Goal: Information Seeking & Learning: Learn about a topic

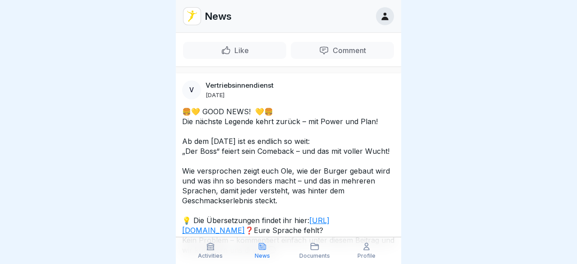
scroll to position [429, 0]
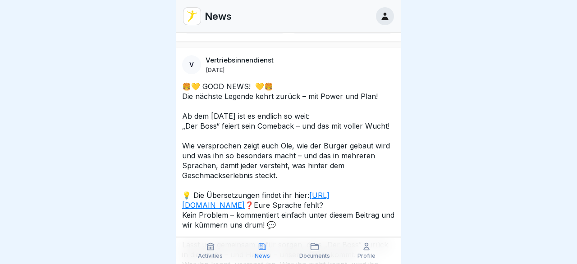
click at [303, 173] on p "🍔💛 GOOD NEWS! 💛🍔 Die nächste Legende kehrt zurück – mit Power und Plan! Ab dem …" at bounding box center [288, 181] width 213 height 198
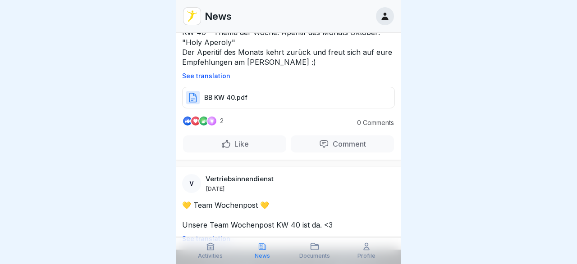
scroll to position [51, 0]
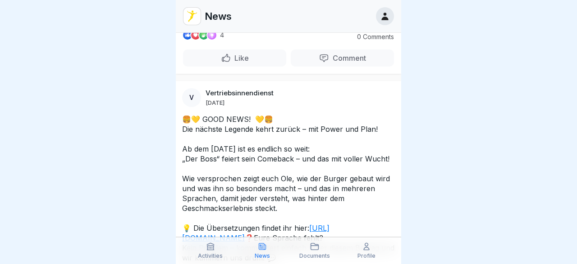
scroll to position [128, 0]
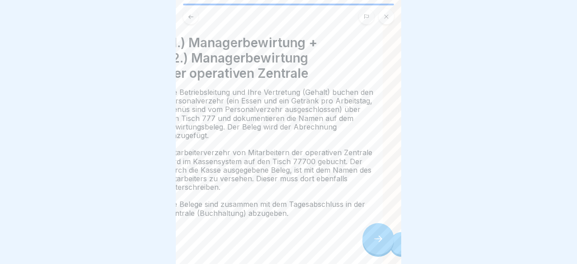
click at [324, 109] on div "Die Betriebsleitung und Ihre Vertretung (Gehalt) buchen den Personalverzehr (ei…" at bounding box center [269, 153] width 207 height 130
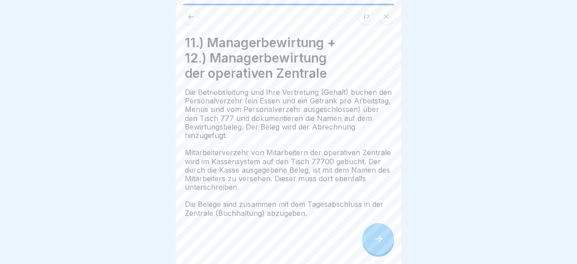
click at [190, 140] on div "11.) Managerbewirtung + 12.) Managerbewirtung der operativen Zentrale Die Betri…" at bounding box center [288, 126] width 207 height 183
click at [189, 93] on span "Die Betriebsleitung und Ihre Vertretung (Gehalt) buchen den Personalverzehr (ei…" at bounding box center [288, 114] width 207 height 52
click at [380, 235] on div at bounding box center [378, 239] width 32 height 32
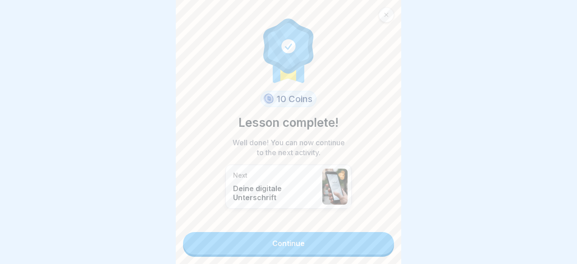
click at [342, 245] on link "Continue" at bounding box center [288, 243] width 211 height 23
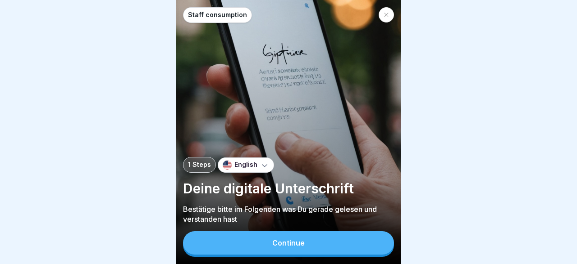
click at [331, 237] on button "Continue" at bounding box center [288, 243] width 211 height 23
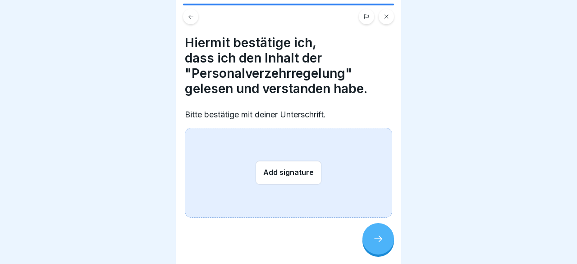
click at [284, 168] on button "Add signature" at bounding box center [288, 173] width 66 height 24
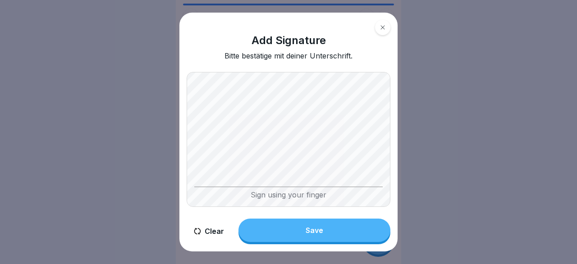
click at [205, 230] on button "Clear" at bounding box center [209, 232] width 45 height 26
click at [210, 230] on button "Clear" at bounding box center [209, 232] width 45 height 26
click at [295, 226] on button "Save" at bounding box center [314, 230] width 152 height 23
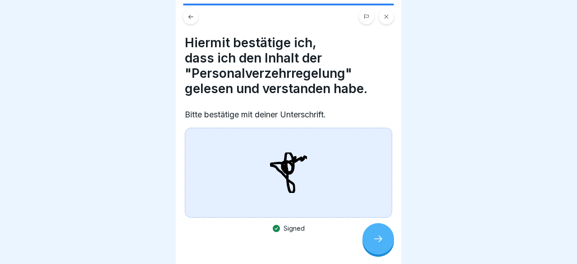
click at [375, 242] on icon at bounding box center [378, 239] width 11 height 11
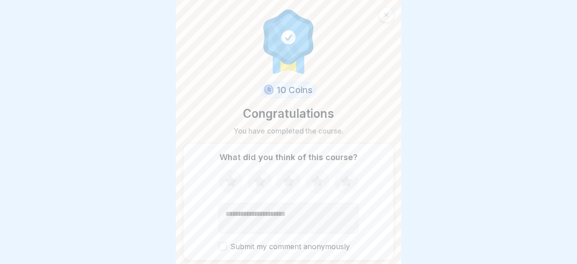
click at [289, 182] on icon at bounding box center [289, 181] width 12 height 11
click at [350, 179] on icon at bounding box center [346, 181] width 24 height 23
click at [326, 214] on textarea "Add comment (optional)" at bounding box center [289, 218] width 140 height 31
click at [221, 249] on button "Submit my comment anonymously" at bounding box center [223, 247] width 8 height 8
click at [248, 215] on textarea "Add comment (optional)" at bounding box center [289, 218] width 140 height 31
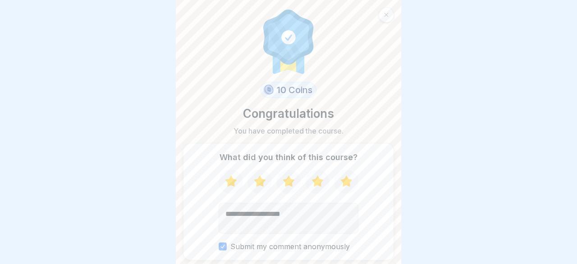
type textarea "**********"
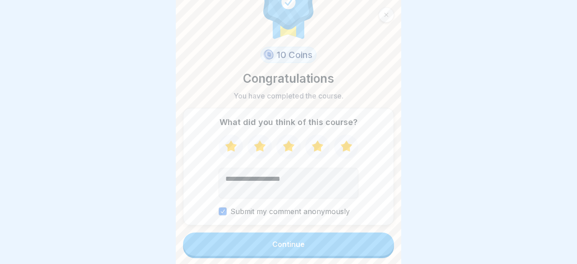
click at [352, 243] on button "Continue" at bounding box center [288, 244] width 211 height 23
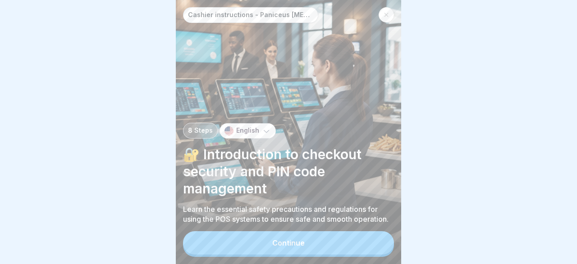
click at [352, 243] on button "Continue" at bounding box center [288, 243] width 211 height 23
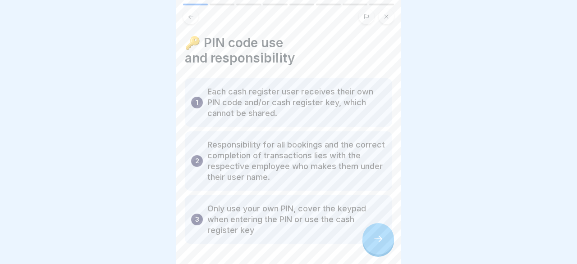
click at [375, 237] on icon at bounding box center [378, 239] width 11 height 11
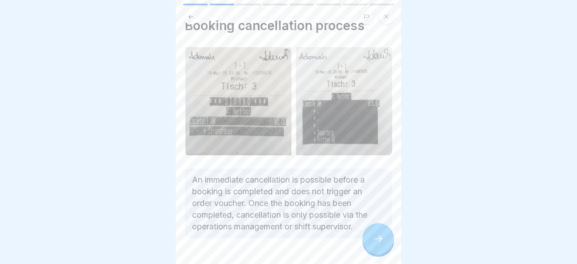
scroll to position [26, 0]
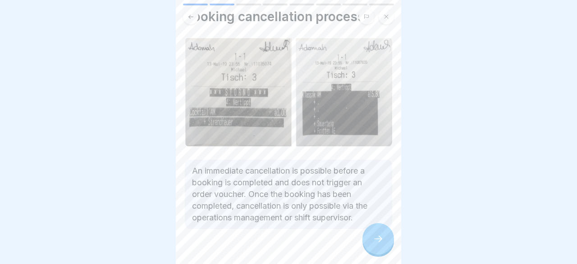
click at [374, 244] on icon at bounding box center [378, 239] width 11 height 11
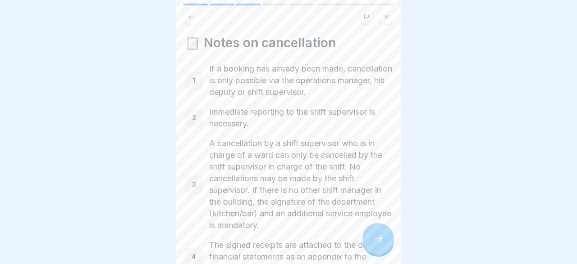
click at [372, 94] on p "If a booking has already been made, cancellation is only possible via the opera…" at bounding box center [300, 80] width 183 height 35
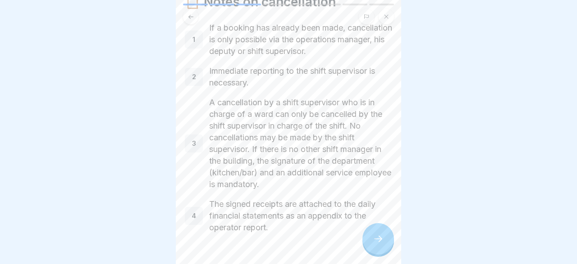
scroll to position [64, 0]
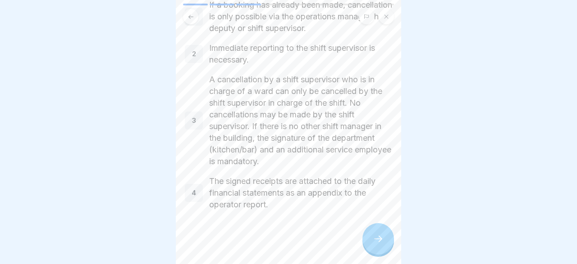
click at [380, 237] on icon at bounding box center [378, 239] width 11 height 11
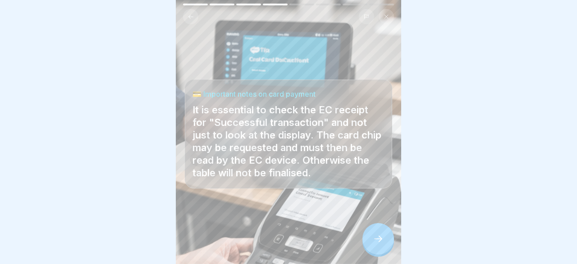
click at [376, 239] on icon at bounding box center [378, 239] width 11 height 11
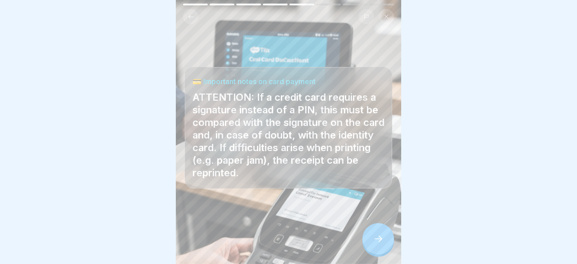
click at [376, 239] on icon at bounding box center [378, 239] width 11 height 11
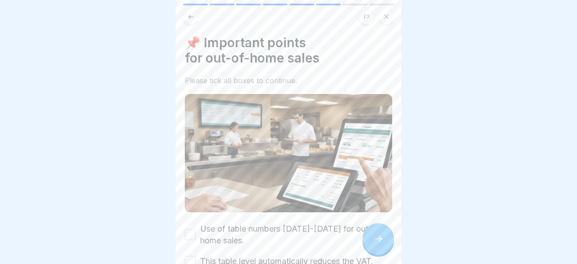
click at [193, 19] on icon at bounding box center [190, 17] width 7 height 7
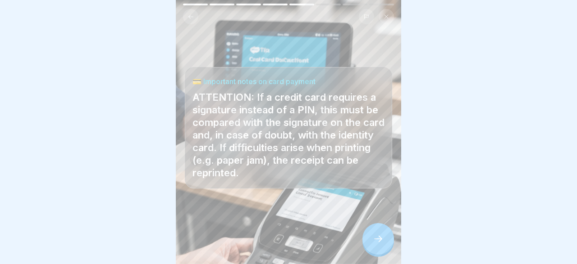
click at [383, 245] on icon at bounding box center [378, 239] width 11 height 11
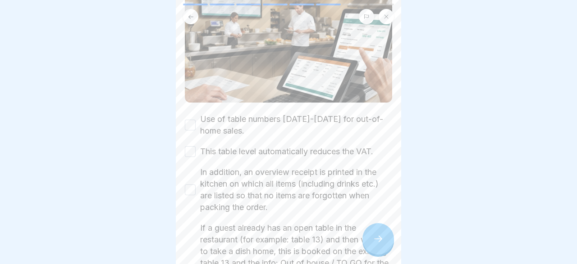
scroll to position [113, 0]
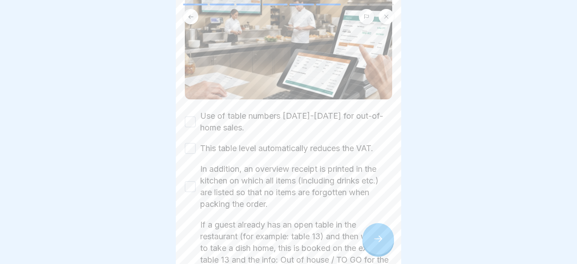
click at [193, 124] on button "Use of table numbers [DATE]-[DATE] for out-of-home sales." at bounding box center [190, 122] width 11 height 11
click at [189, 148] on button "This table level automatically reduces the VAT." at bounding box center [190, 148] width 11 height 11
click at [189, 183] on button "In addition, an overview receipt is printed in the kitchen on which all items (…" at bounding box center [190, 187] width 11 height 11
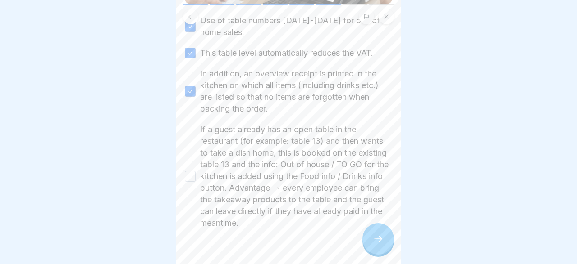
scroll to position [218, 0]
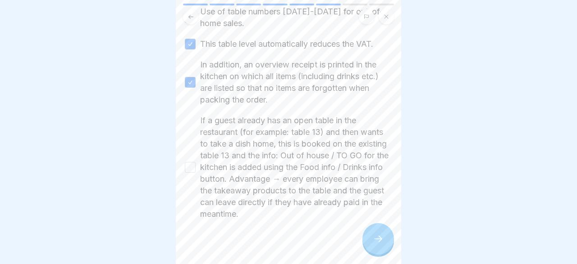
click at [190, 165] on button "If a guest already has an open table in the restaurant (for example: table 13) …" at bounding box center [190, 167] width 11 height 11
click at [374, 236] on icon at bounding box center [378, 239] width 11 height 11
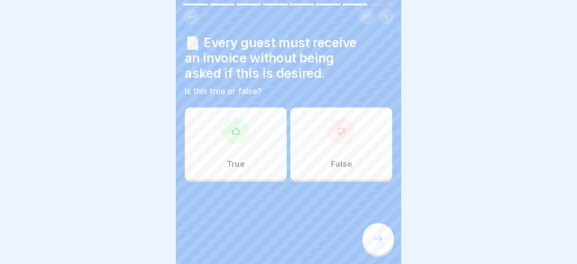
click at [260, 137] on div "True" at bounding box center [236, 144] width 102 height 72
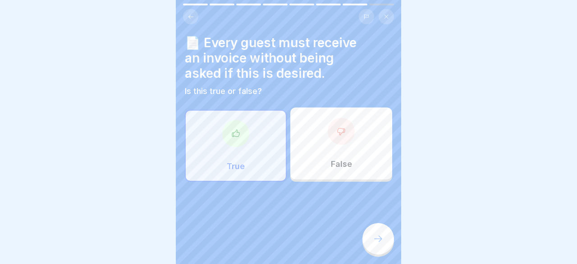
click at [383, 241] on icon at bounding box center [378, 239] width 11 height 11
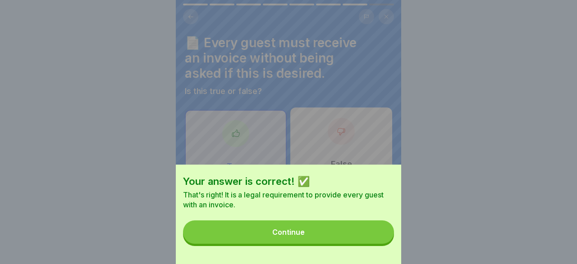
click at [323, 225] on button "Continue" at bounding box center [288, 232] width 211 height 23
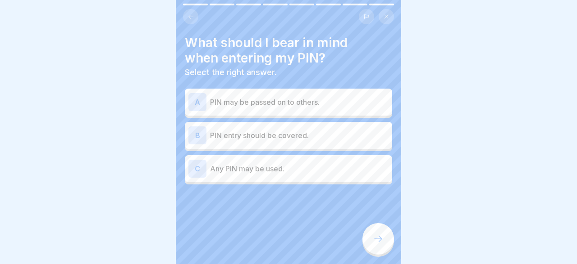
click at [266, 135] on p "PIN entry should be covered." at bounding box center [299, 135] width 178 height 11
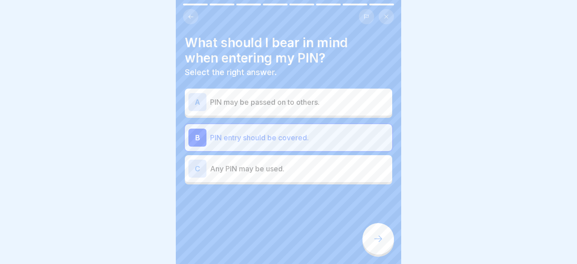
click at [371, 235] on div at bounding box center [378, 239] width 32 height 32
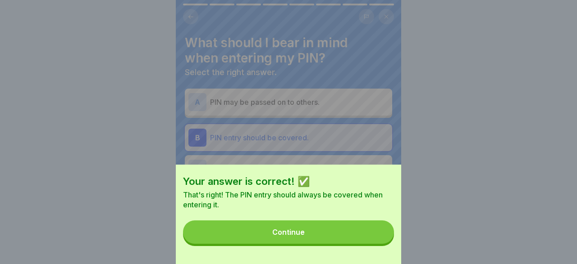
click at [361, 233] on button "Continue" at bounding box center [288, 232] width 211 height 23
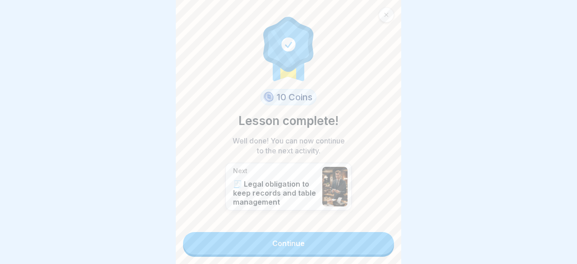
click at [361, 233] on link "Continue" at bounding box center [288, 243] width 211 height 23
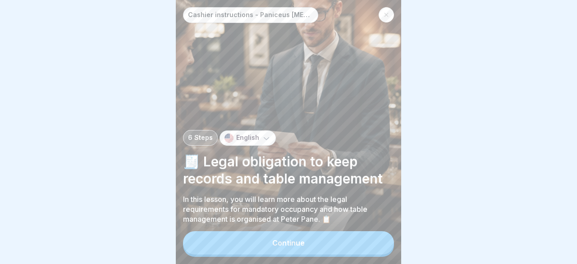
click at [356, 238] on button "Continue" at bounding box center [288, 243] width 211 height 23
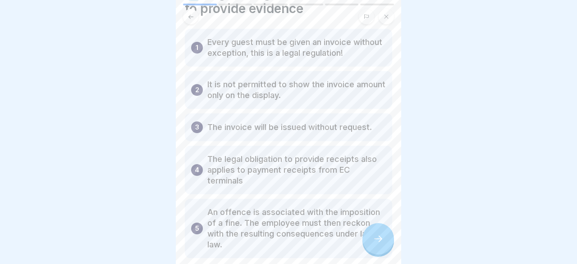
scroll to position [52, 0]
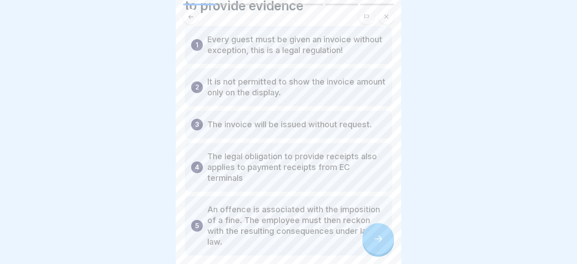
click at [372, 235] on div at bounding box center [378, 239] width 32 height 32
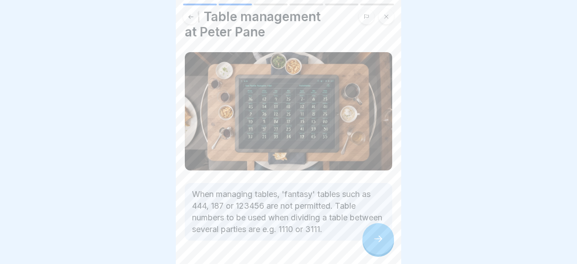
scroll to position [56, 0]
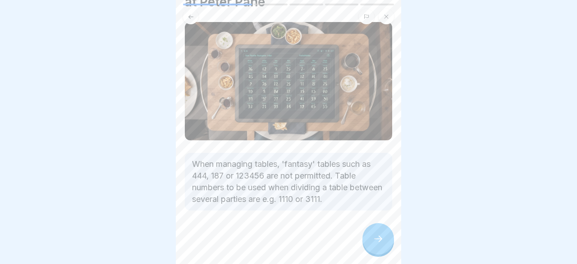
click at [375, 241] on icon at bounding box center [378, 239] width 11 height 11
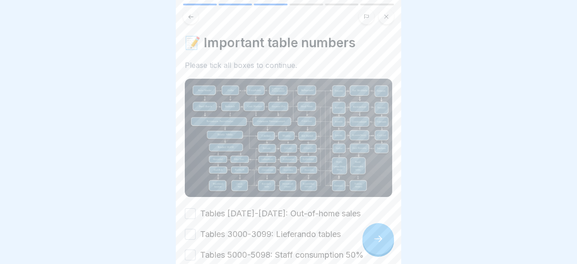
click at [193, 213] on button "Tables [DATE]-[DATE]: Out-of-home sales" at bounding box center [190, 214] width 11 height 11
click at [191, 236] on button "Tables 3000-3099: Lieferando tables" at bounding box center [190, 234] width 11 height 11
click at [192, 258] on button "Tables 5000-5098: Staff consumption 50%" at bounding box center [190, 255] width 11 height 11
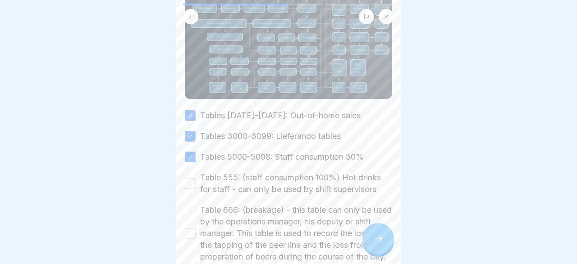
scroll to position [105, 0]
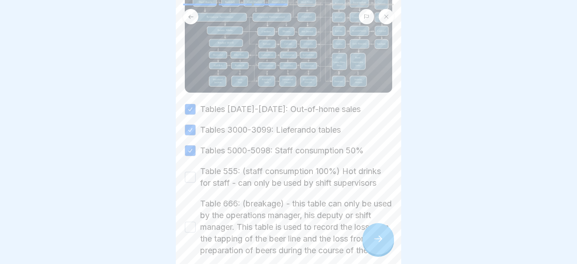
click at [187, 178] on button "Table 555: (staff consumption 100%) Hot drinks for staff - can only be used by …" at bounding box center [190, 177] width 11 height 11
click at [191, 233] on button "Table 666: (breakage) - this table can only be used by the operations manager, …" at bounding box center [190, 227] width 11 height 11
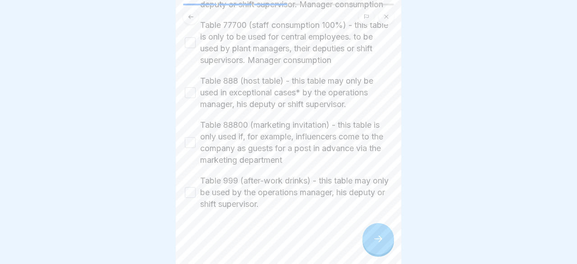
scroll to position [406, 0]
click at [381, 237] on icon at bounding box center [378, 239] width 11 height 11
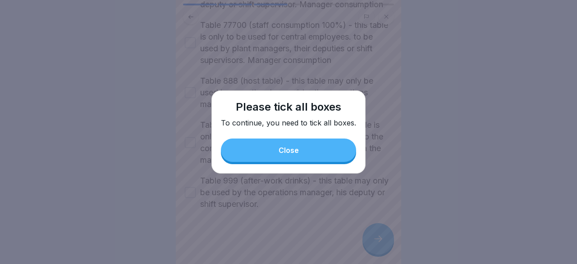
click at [305, 141] on button "Close" at bounding box center [288, 150] width 135 height 23
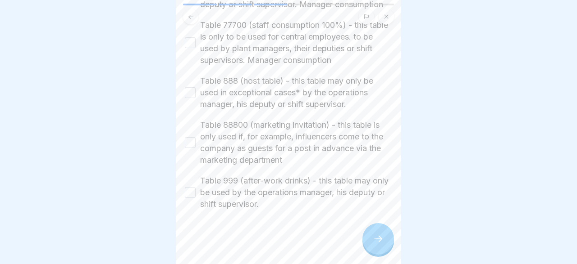
click at [191, 194] on button "Table 999 (after-work drinks) - this table may only be used by the operations m…" at bounding box center [190, 192] width 11 height 11
click at [188, 146] on button "Table 88800 (marketing invitation) - this table is only used if, for example, i…" at bounding box center [190, 142] width 11 height 11
click at [191, 91] on button "Table 888 (host table) - this table may only be used in exceptional cases* by t…" at bounding box center [190, 92] width 11 height 11
click at [191, 40] on button "Table 77700 (staff consumption 100%) - this table is only to be used for centra…" at bounding box center [190, 42] width 11 height 11
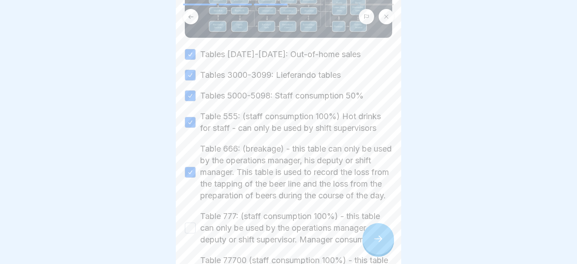
click at [191, 234] on button "Table 777: (staff consumption 100%) - this table can only be used by the operat…" at bounding box center [190, 228] width 11 height 11
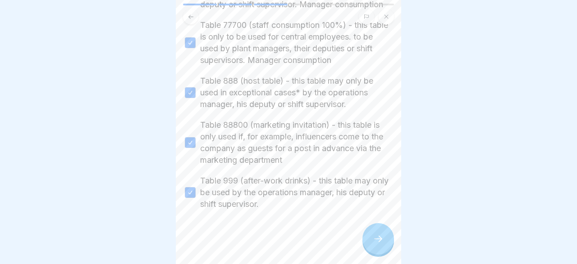
scroll to position [406, 0]
click at [377, 237] on icon at bounding box center [378, 239] width 11 height 11
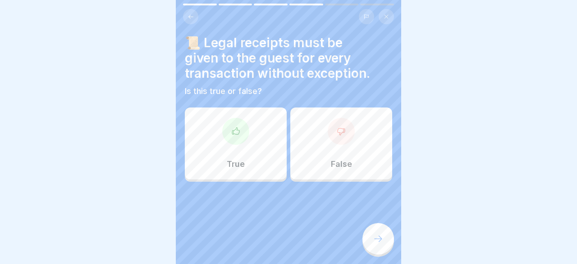
click at [234, 131] on icon at bounding box center [235, 131] width 7 height 7
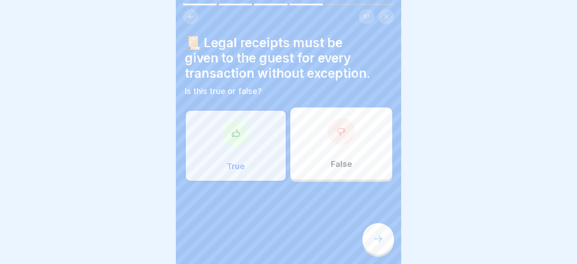
click at [371, 241] on div at bounding box center [378, 239] width 32 height 32
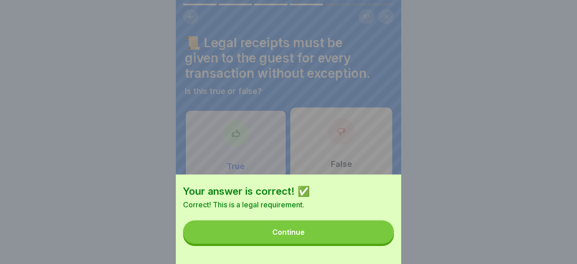
click at [359, 237] on button "Continue" at bounding box center [288, 232] width 211 height 23
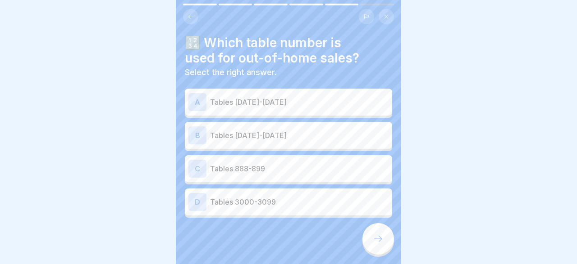
click at [279, 100] on p "Tables [DATE]-[DATE]" at bounding box center [299, 102] width 178 height 11
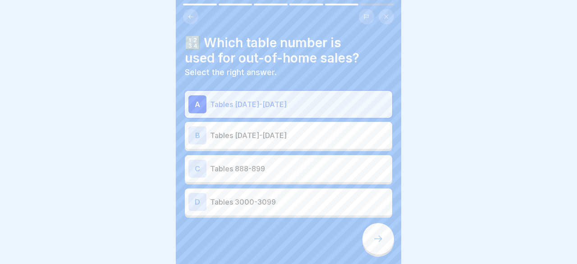
click at [380, 238] on icon at bounding box center [378, 239] width 11 height 11
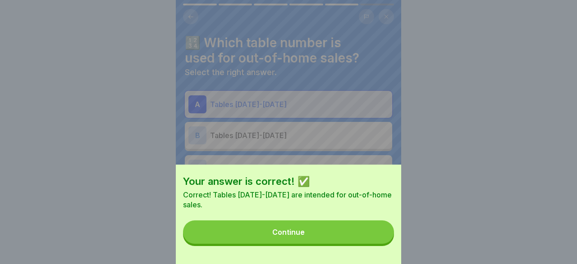
click at [357, 229] on button "Continue" at bounding box center [288, 232] width 211 height 23
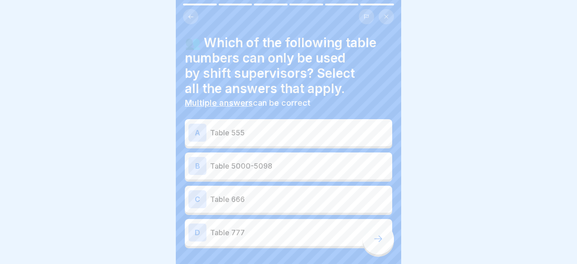
click at [273, 165] on p "Table 5000-5098" at bounding box center [299, 166] width 178 height 11
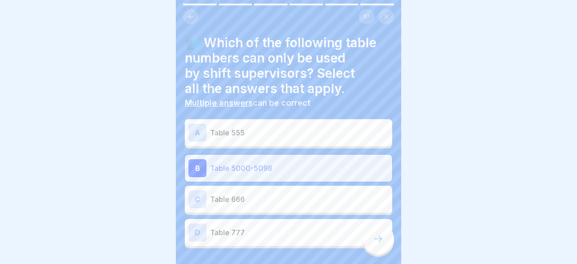
click at [265, 234] on p "Table 777" at bounding box center [299, 233] width 178 height 11
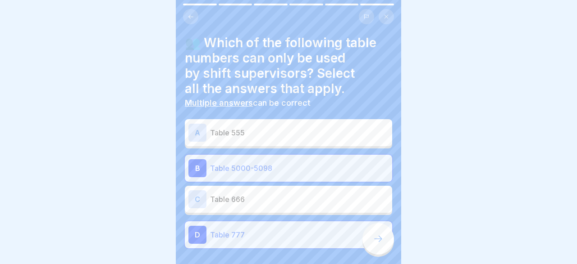
click at [252, 190] on div "C Table 666" at bounding box center [288, 199] width 207 height 27
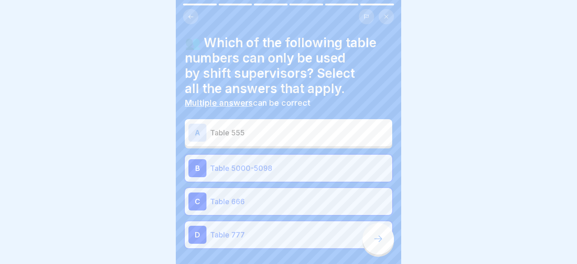
click at [382, 236] on icon at bounding box center [378, 239] width 11 height 11
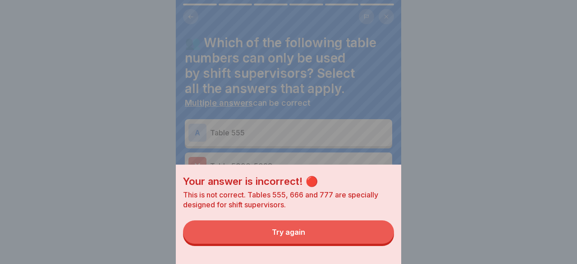
click at [348, 233] on button "Try again" at bounding box center [288, 232] width 211 height 23
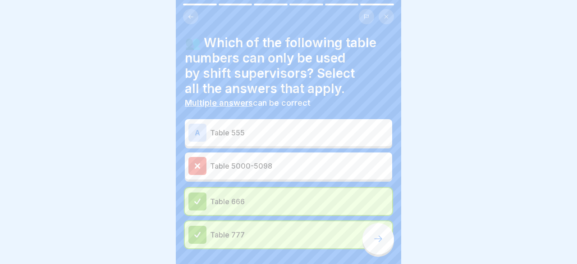
click at [254, 129] on p "Table 555" at bounding box center [299, 133] width 178 height 11
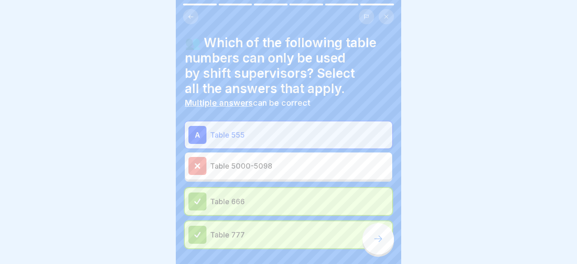
click at [376, 237] on icon at bounding box center [378, 239] width 11 height 11
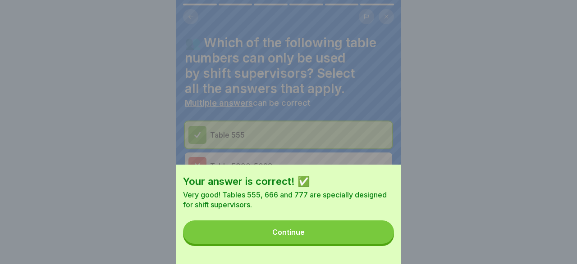
click at [369, 227] on button "Continue" at bounding box center [288, 232] width 211 height 23
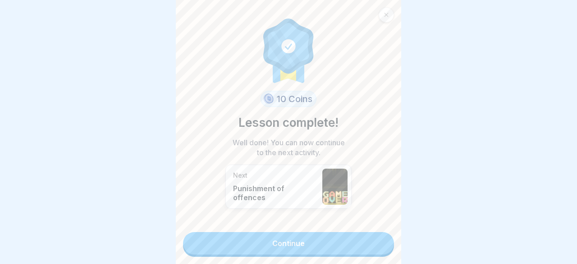
click at [330, 243] on link "Continue" at bounding box center [288, 243] width 211 height 23
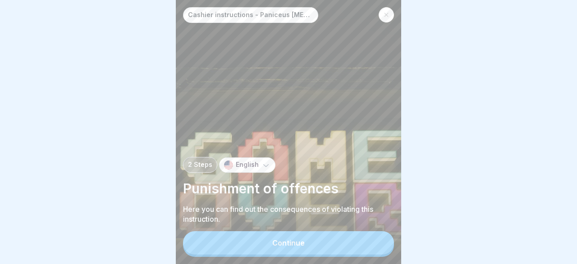
click at [330, 243] on button "Continue" at bounding box center [288, 243] width 211 height 23
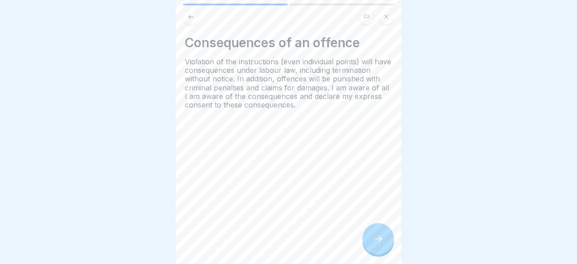
click at [383, 230] on div at bounding box center [378, 239] width 32 height 32
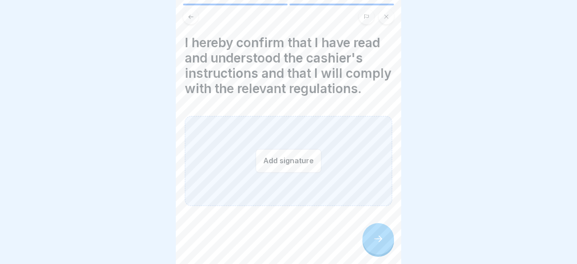
click at [310, 165] on button "Add signature" at bounding box center [288, 161] width 66 height 24
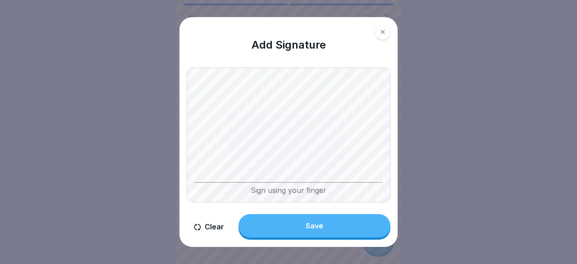
click at [217, 225] on button "Clear" at bounding box center [209, 227] width 45 height 26
click at [306, 221] on button "Save" at bounding box center [314, 225] width 152 height 23
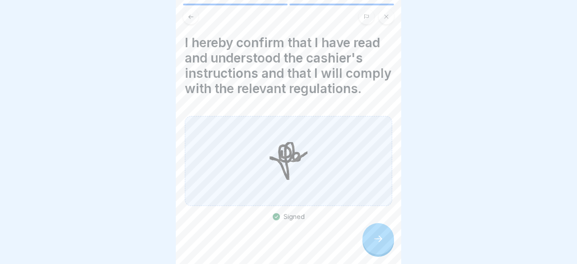
click at [383, 243] on icon at bounding box center [378, 239] width 11 height 11
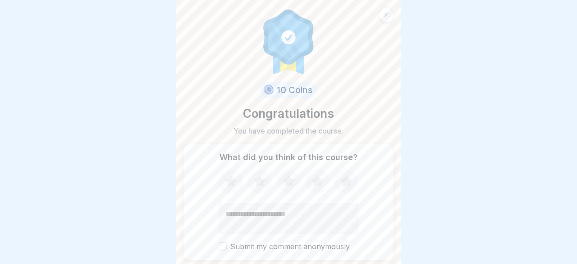
click at [344, 179] on icon at bounding box center [346, 181] width 12 height 11
click at [306, 211] on textarea "Add comment (optional)" at bounding box center [289, 218] width 140 height 31
click at [223, 244] on button "Submit my comment anonymously" at bounding box center [223, 247] width 8 height 8
click at [252, 214] on textarea "Add comment (optional)" at bounding box center [289, 218] width 140 height 31
type textarea "**********"
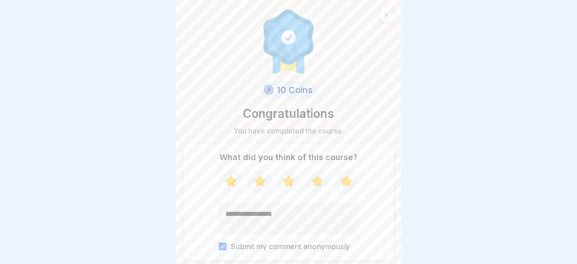
scroll to position [35, 0]
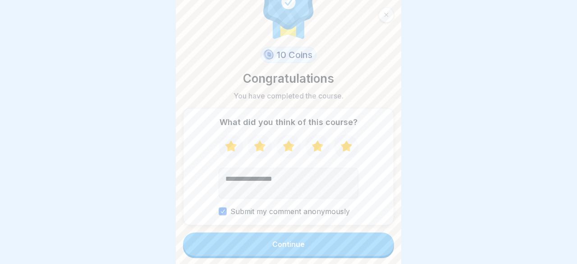
click at [306, 246] on button "Continue" at bounding box center [288, 244] width 211 height 23
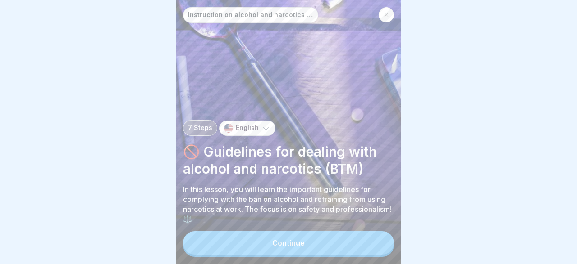
click at [306, 246] on button "Continue" at bounding box center [288, 243] width 211 height 23
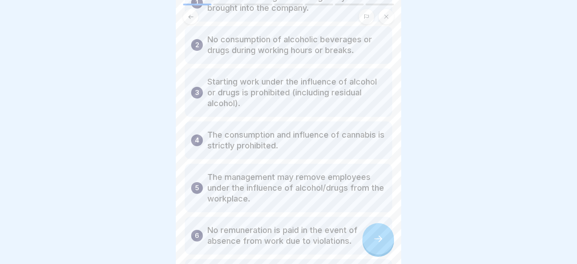
scroll to position [113, 0]
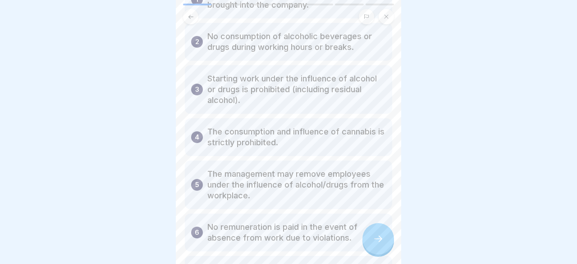
click at [379, 235] on div at bounding box center [378, 239] width 32 height 32
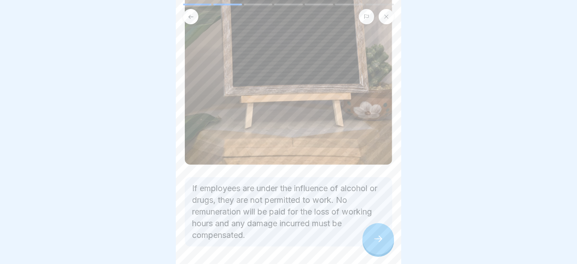
scroll to position [235, 0]
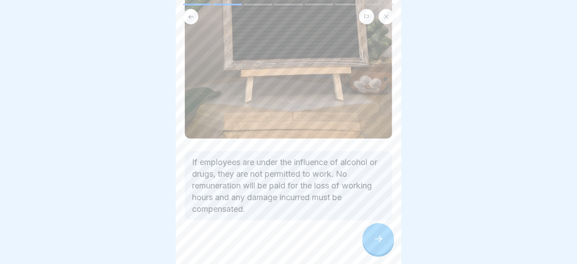
click at [365, 236] on div at bounding box center [378, 239] width 32 height 32
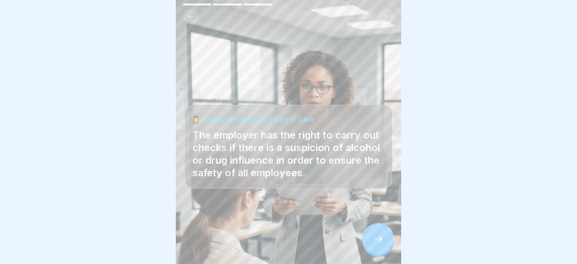
click at [372, 240] on div at bounding box center [378, 239] width 32 height 32
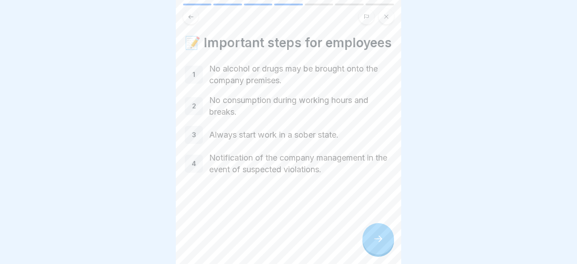
click at [381, 239] on icon at bounding box center [378, 239] width 11 height 11
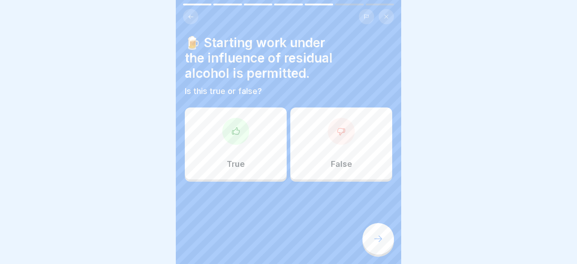
click at [345, 133] on icon at bounding box center [341, 131] width 9 height 9
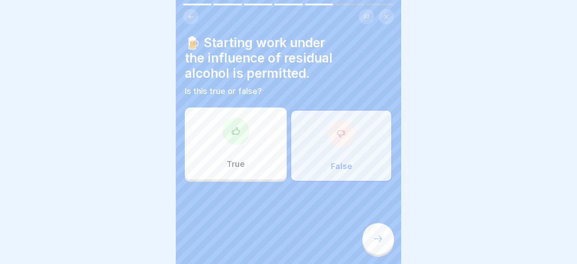
click at [383, 233] on div at bounding box center [378, 239] width 32 height 32
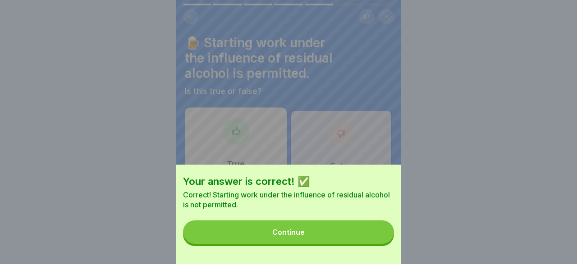
click at [365, 226] on button "Continue" at bounding box center [288, 232] width 211 height 23
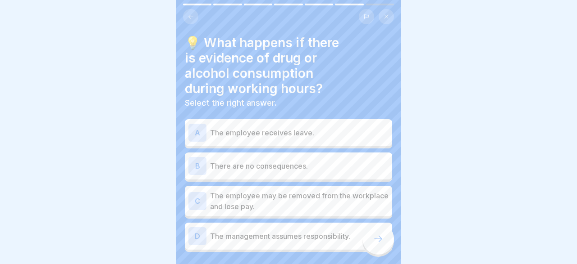
click at [312, 197] on p "The employee may be removed from the workplace and lose pay." at bounding box center [299, 202] width 178 height 22
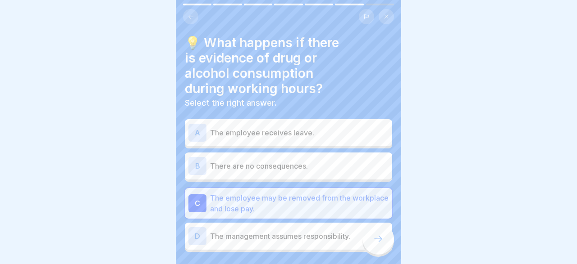
click at [382, 237] on icon at bounding box center [378, 239] width 11 height 11
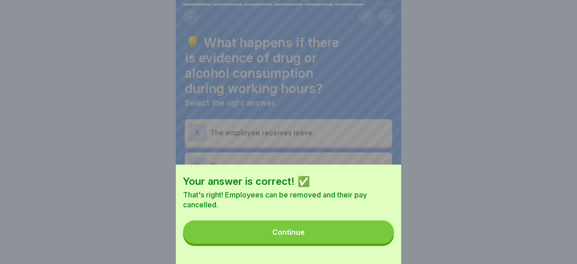
click at [350, 237] on button "Continue" at bounding box center [288, 232] width 211 height 23
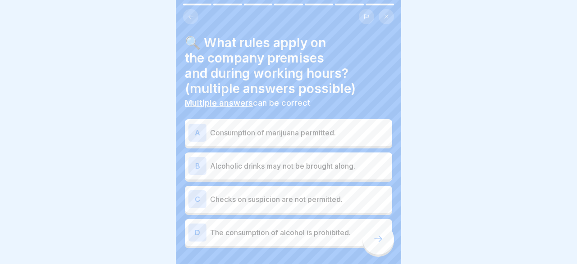
click at [313, 226] on div "D The consumption of alcohol is prohibited." at bounding box center [288, 233] width 200 height 18
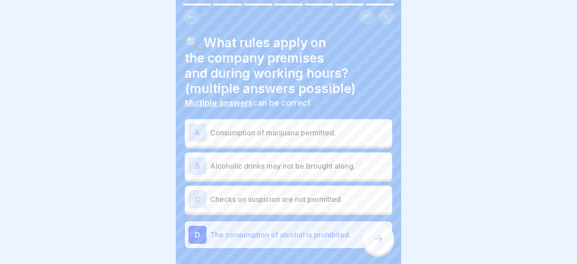
click at [315, 194] on p "Checks on suspicion are not permitted." at bounding box center [299, 199] width 178 height 11
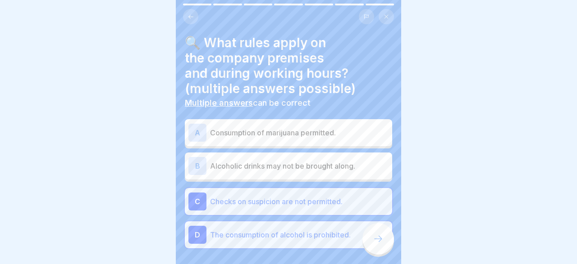
click at [313, 202] on p "Checks on suspicion are not permitted." at bounding box center [299, 201] width 178 height 11
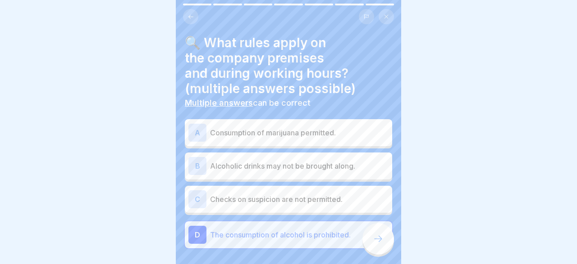
click at [386, 237] on div at bounding box center [378, 239] width 32 height 32
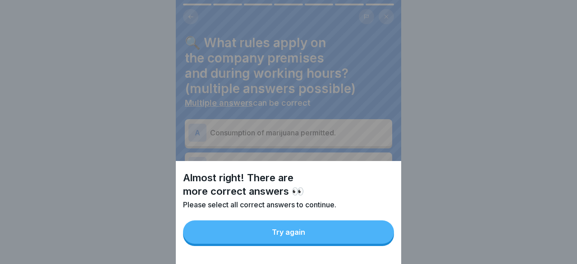
click at [363, 231] on button "Try again" at bounding box center [288, 232] width 211 height 23
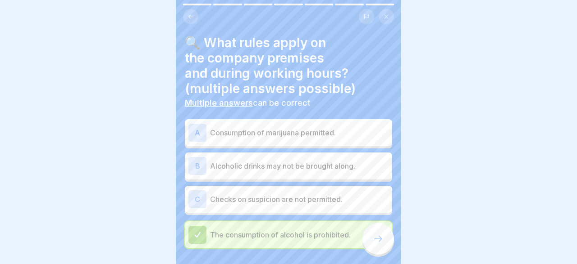
click at [294, 166] on p "Alcoholic drinks may not be brought along." at bounding box center [299, 166] width 178 height 11
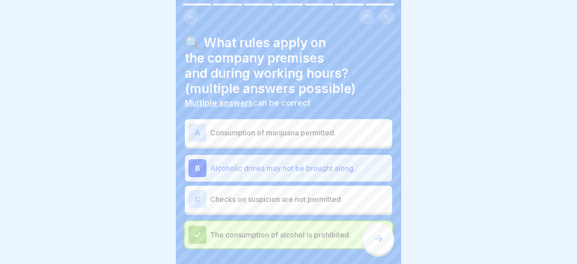
click at [377, 240] on icon at bounding box center [378, 239] width 11 height 11
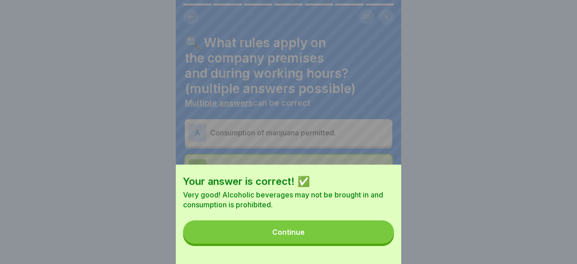
click at [315, 232] on button "Continue" at bounding box center [288, 232] width 211 height 23
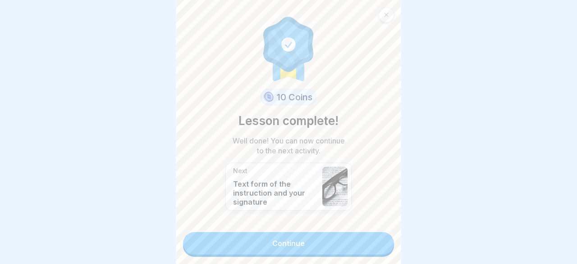
click at [314, 244] on link "Continue" at bounding box center [288, 243] width 211 height 23
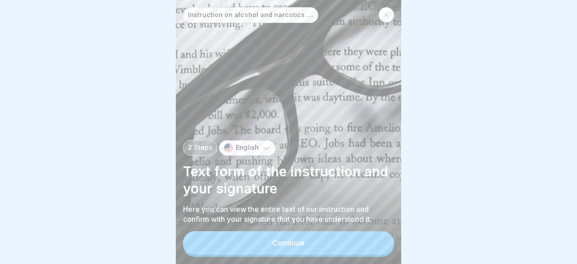
click at [314, 239] on button "Continue" at bounding box center [288, 243] width 211 height 23
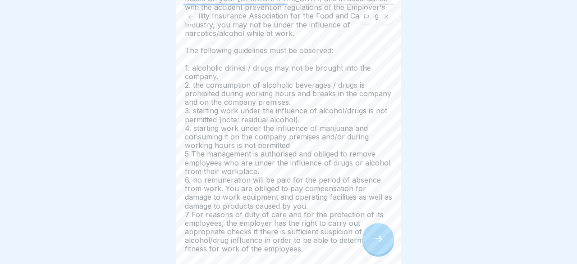
scroll to position [105, 0]
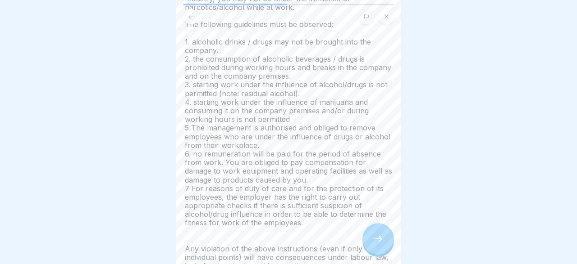
click at [380, 235] on div at bounding box center [378, 239] width 32 height 32
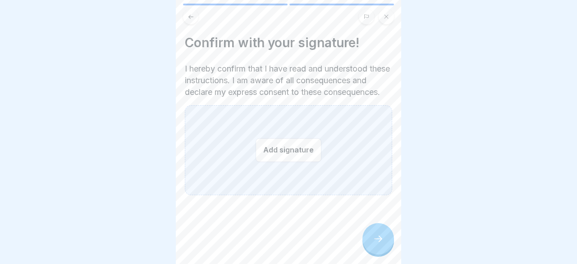
click at [290, 162] on button "Add signature" at bounding box center [288, 150] width 66 height 24
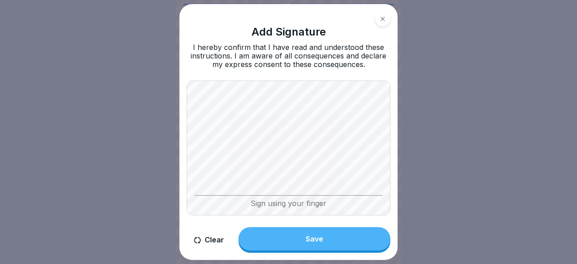
click at [307, 246] on button "Save" at bounding box center [314, 239] width 152 height 23
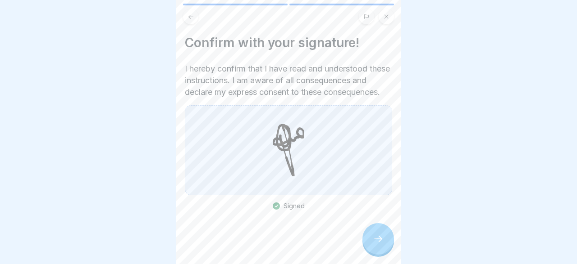
click at [382, 244] on icon at bounding box center [378, 239] width 11 height 11
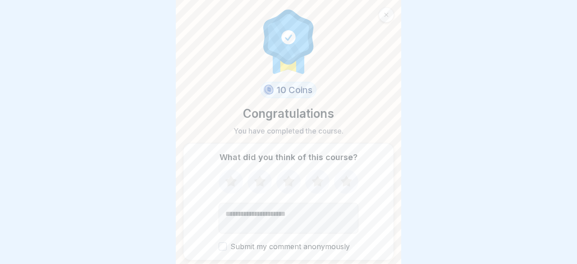
click at [344, 182] on icon at bounding box center [346, 181] width 12 height 11
click at [311, 218] on textarea "Add comment (optional)" at bounding box center [289, 218] width 140 height 31
type textarea "**********"
click at [225, 246] on button "Submit my comment anonymously" at bounding box center [223, 247] width 8 height 8
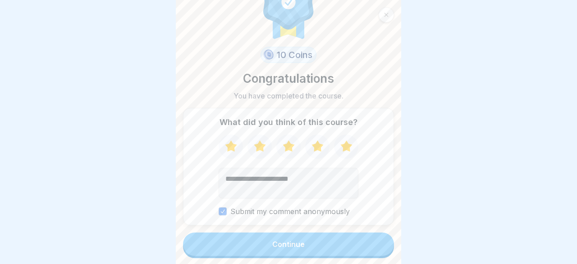
click at [349, 245] on button "Continue" at bounding box center [288, 244] width 211 height 23
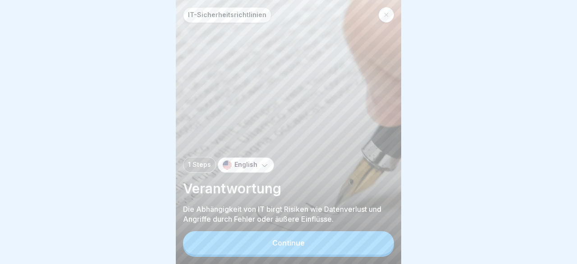
click at [349, 245] on button "Continue" at bounding box center [288, 243] width 211 height 23
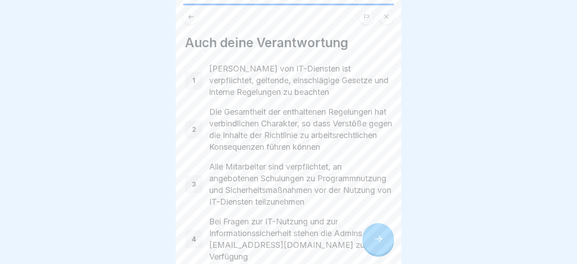
scroll to position [52, 0]
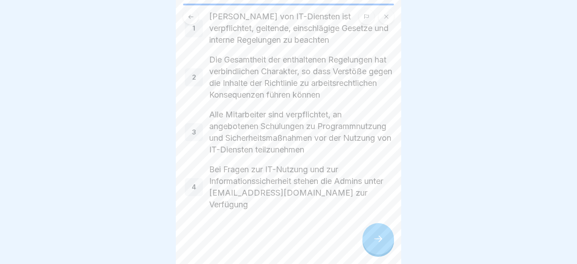
click at [378, 236] on icon at bounding box center [378, 239] width 11 height 11
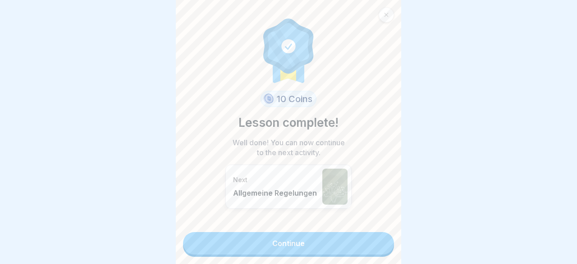
click at [366, 245] on link "Continue" at bounding box center [288, 243] width 211 height 23
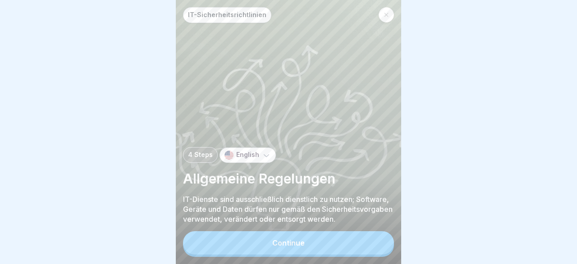
click at [341, 237] on button "Continue" at bounding box center [288, 243] width 211 height 23
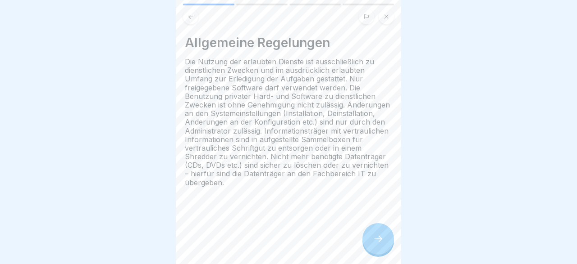
click at [385, 233] on div at bounding box center [378, 239] width 32 height 32
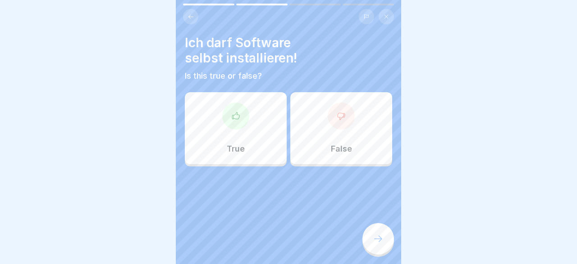
click at [346, 147] on p "False" at bounding box center [341, 149] width 21 height 10
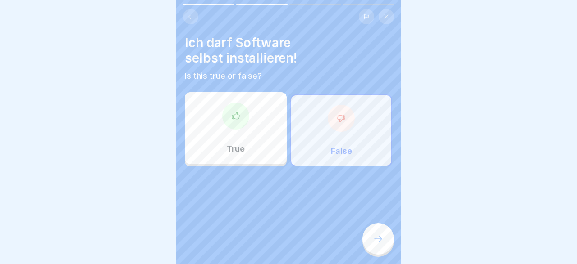
click at [378, 233] on div at bounding box center [378, 239] width 32 height 32
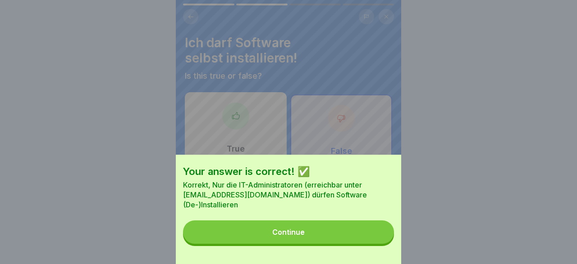
click at [316, 227] on button "Continue" at bounding box center [288, 232] width 211 height 23
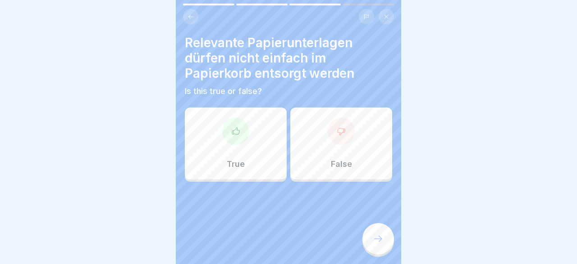
click at [392, 103] on div "Relevante Papierunterlagen dürfen nicht einfach im Papierkorb entsorgt werden I…" at bounding box center [288, 108] width 207 height 147
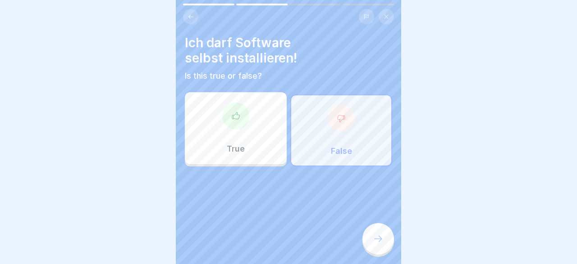
click at [334, 133] on div "False" at bounding box center [341, 131] width 102 height 72
click at [340, 112] on div at bounding box center [341, 118] width 27 height 27
click at [379, 232] on div at bounding box center [378, 239] width 32 height 32
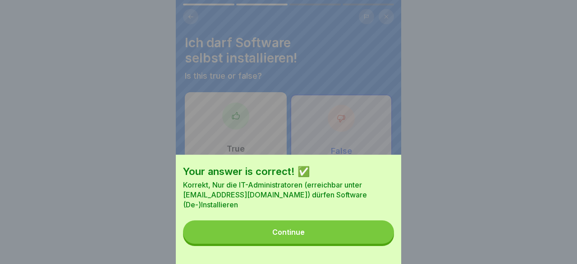
click at [371, 232] on button "Continue" at bounding box center [288, 232] width 211 height 23
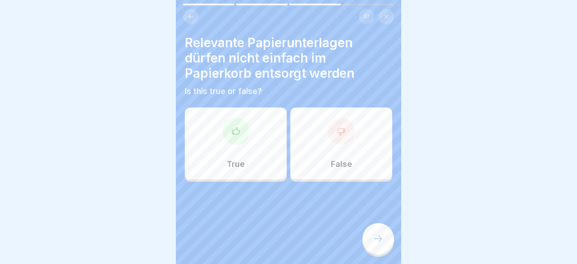
click at [260, 166] on div "True" at bounding box center [236, 144] width 102 height 72
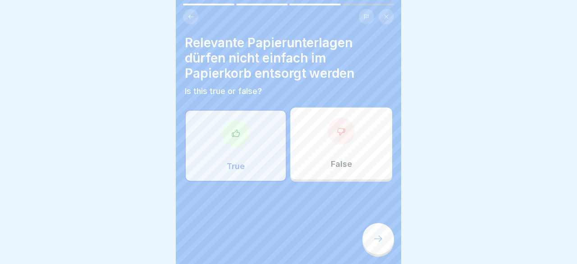
click at [375, 231] on div at bounding box center [378, 239] width 32 height 32
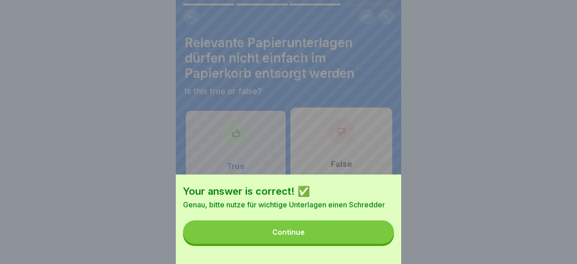
click at [363, 229] on button "Continue" at bounding box center [288, 232] width 211 height 23
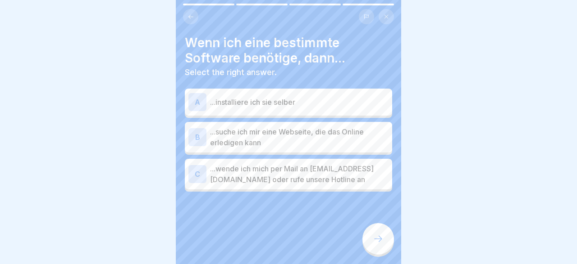
click at [303, 167] on p "...wende ich mich per Mail an [EMAIL_ADDRESS][DOMAIN_NAME] oder rufe unsere Hot…" at bounding box center [299, 175] width 178 height 22
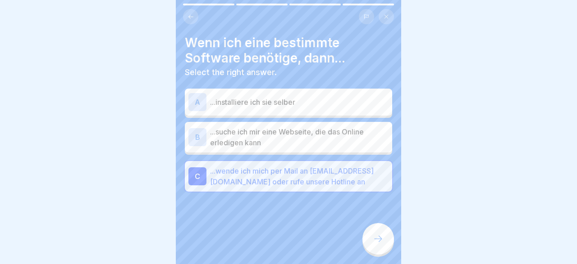
click at [372, 235] on div at bounding box center [378, 239] width 32 height 32
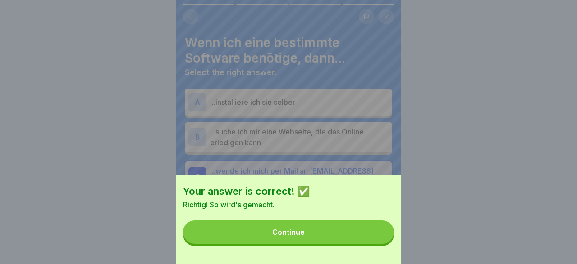
click at [304, 230] on button "Continue" at bounding box center [288, 232] width 211 height 23
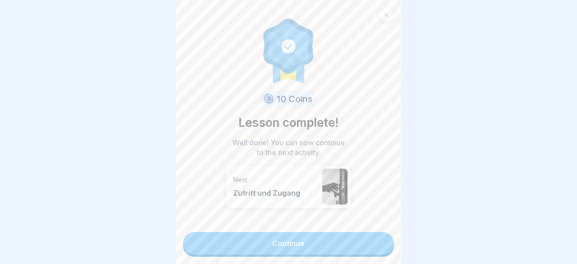
click at [286, 245] on link "Continue" at bounding box center [288, 243] width 211 height 23
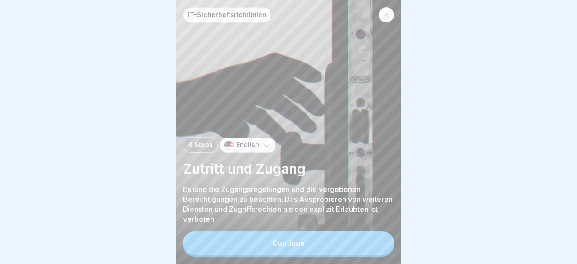
click at [295, 241] on div "Continue" at bounding box center [288, 243] width 32 height 8
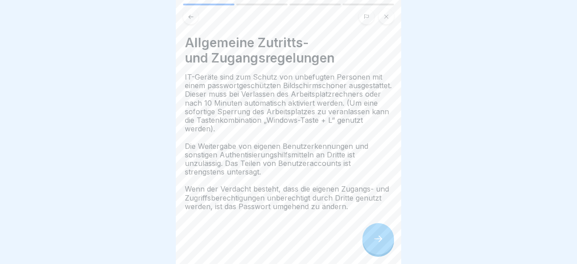
click at [385, 246] on div at bounding box center [378, 239] width 32 height 32
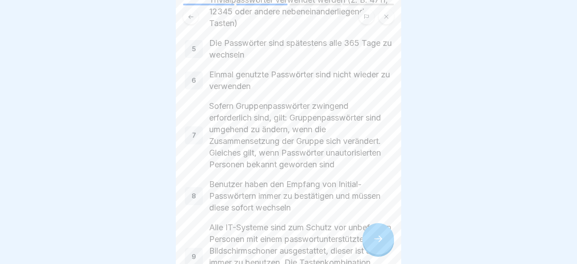
scroll to position [235, 0]
click at [378, 230] on div at bounding box center [378, 239] width 32 height 32
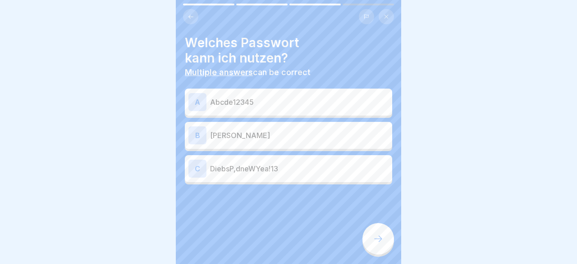
click at [389, 54] on h4 "Welches Passwort kann ich nutzen?" at bounding box center [288, 50] width 207 height 31
click at [264, 167] on p "DiebsP,dneWYea!13" at bounding box center [299, 169] width 178 height 11
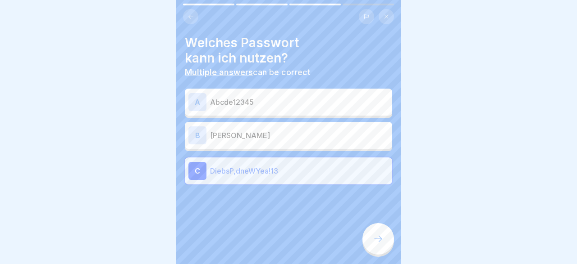
click at [371, 237] on div at bounding box center [378, 239] width 32 height 32
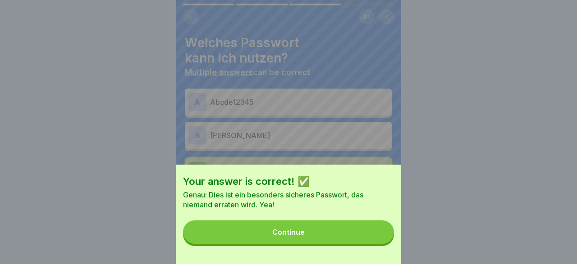
click at [354, 229] on button "Continue" at bounding box center [288, 232] width 211 height 23
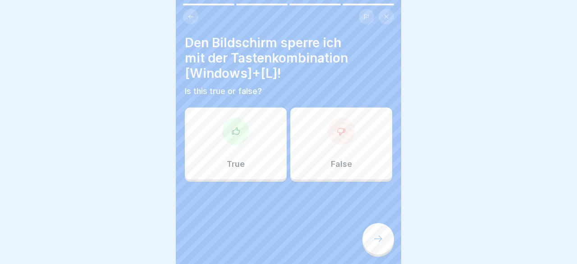
click at [341, 128] on icon at bounding box center [340, 131] width 7 height 7
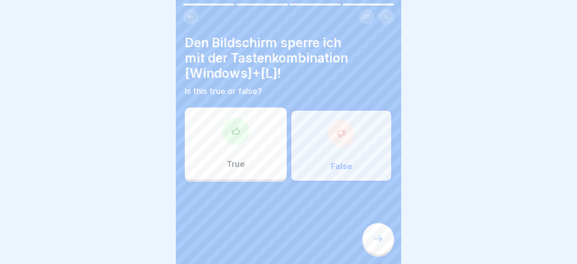
click at [373, 237] on icon at bounding box center [378, 239] width 11 height 11
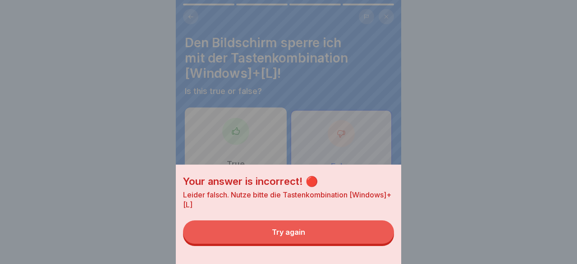
click at [349, 226] on button "Try again" at bounding box center [288, 232] width 211 height 23
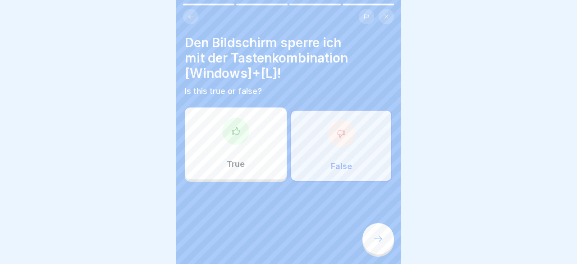
click at [274, 159] on div "True" at bounding box center [236, 144] width 102 height 72
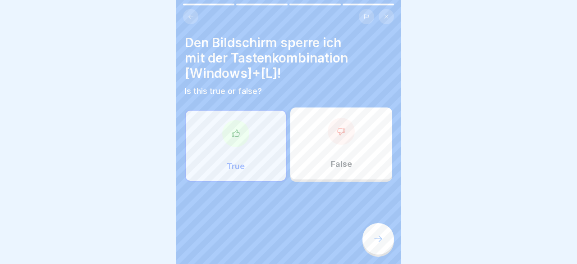
click at [372, 234] on div at bounding box center [378, 239] width 32 height 32
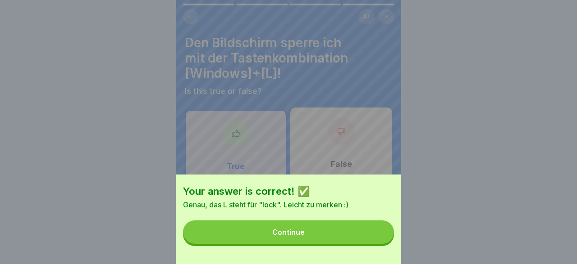
click at [313, 233] on button "Continue" at bounding box center [288, 232] width 211 height 23
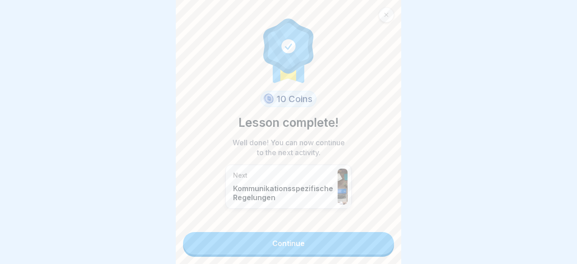
click at [313, 238] on link "Continue" at bounding box center [288, 243] width 211 height 23
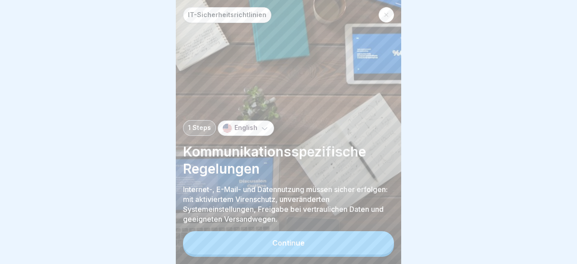
click at [317, 242] on button "Continue" at bounding box center [288, 243] width 211 height 23
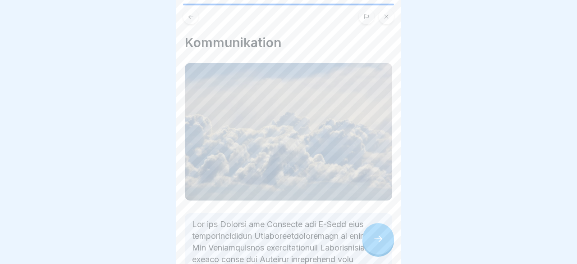
click at [367, 236] on div at bounding box center [378, 239] width 32 height 32
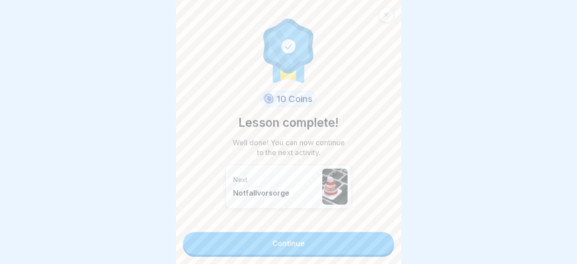
click at [366, 242] on link "Continue" at bounding box center [288, 243] width 211 height 23
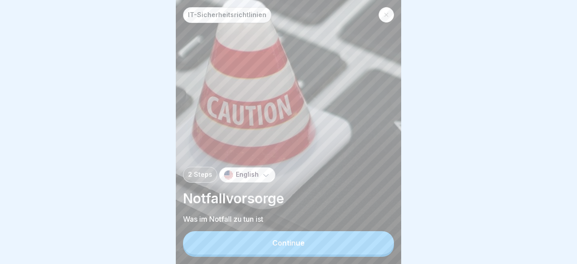
click at [366, 242] on button "Continue" at bounding box center [288, 243] width 211 height 23
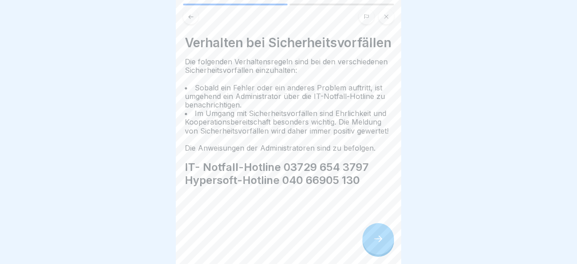
click at [381, 245] on div at bounding box center [378, 239] width 32 height 32
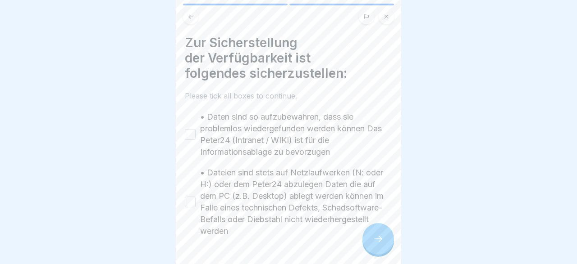
click at [199, 133] on div "• Daten sind so aufzubewahren, dass sie problemlos wiedergefunden werden können…" at bounding box center [288, 134] width 207 height 47
click at [191, 133] on button "• Daten sind so aufzubewahren, dass sie problemlos wiedergefunden werden können…" at bounding box center [190, 134] width 11 height 11
click at [190, 206] on button "• Dateien sind stets auf Netzlaufwerken (N: oder H:) oder dem Peter24 abzulegen…" at bounding box center [190, 202] width 11 height 11
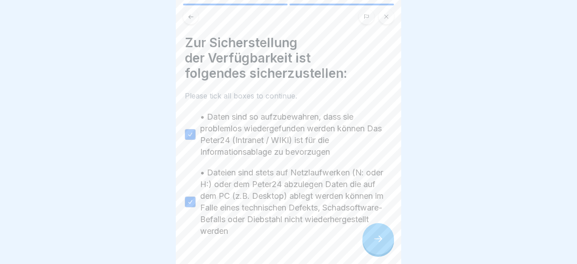
scroll to position [27, 0]
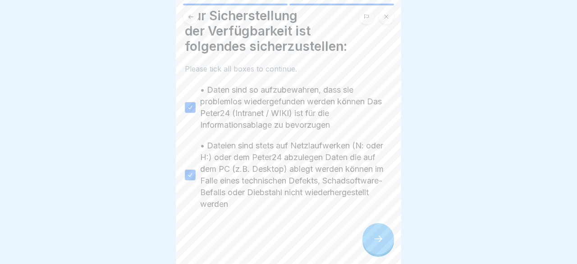
click at [380, 239] on icon at bounding box center [378, 239] width 11 height 11
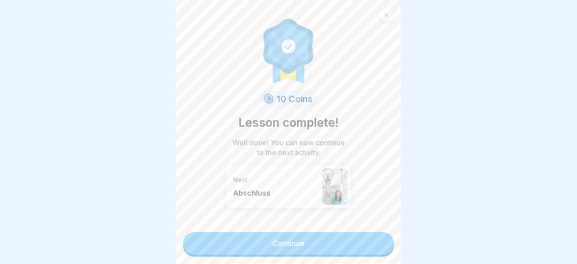
click at [365, 242] on link "Continue" at bounding box center [288, 243] width 211 height 23
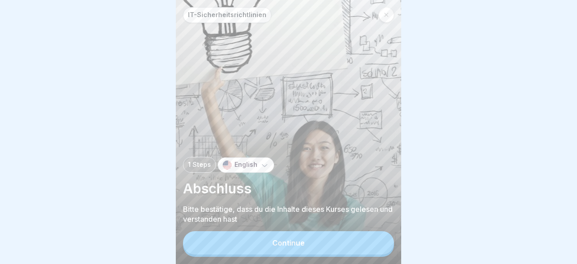
click at [354, 237] on button "Continue" at bounding box center [288, 243] width 211 height 23
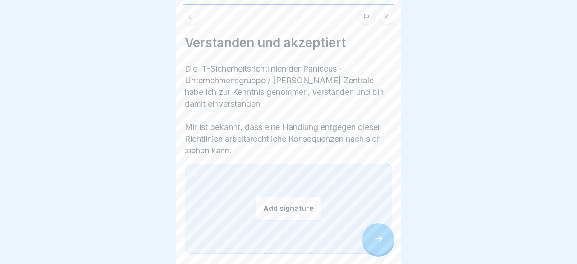
click at [310, 213] on button "Add signature" at bounding box center [288, 209] width 66 height 24
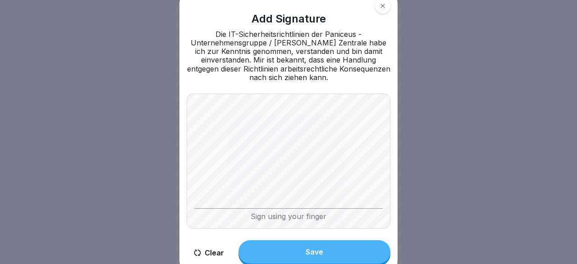
click at [294, 248] on button "Save" at bounding box center [314, 252] width 152 height 23
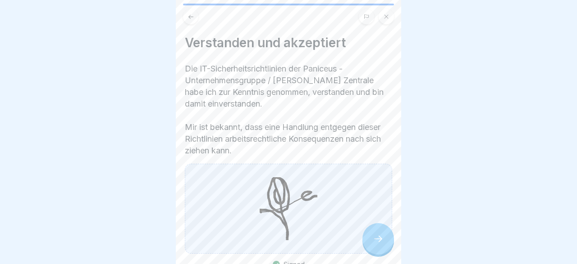
click at [377, 240] on icon at bounding box center [378, 239] width 11 height 11
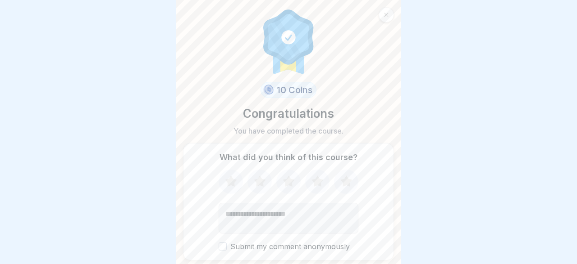
click at [347, 182] on icon at bounding box center [346, 181] width 12 height 11
click at [309, 226] on textarea "Add comment (optional)" at bounding box center [289, 218] width 140 height 31
click at [221, 245] on button "Submit my comment anonymously" at bounding box center [223, 247] width 8 height 8
click at [224, 211] on textarea "Add comment (optional)" at bounding box center [289, 218] width 140 height 31
type textarea "**********"
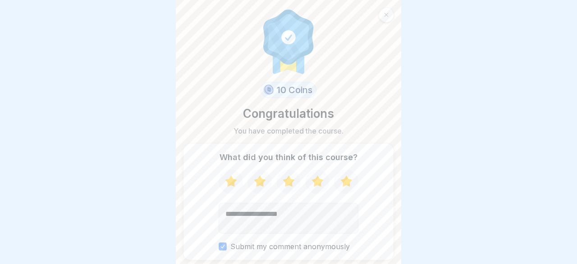
scroll to position [35, 0]
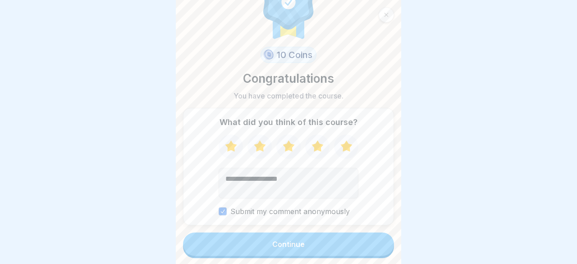
click at [346, 242] on button "Continue" at bounding box center [288, 244] width 211 height 23
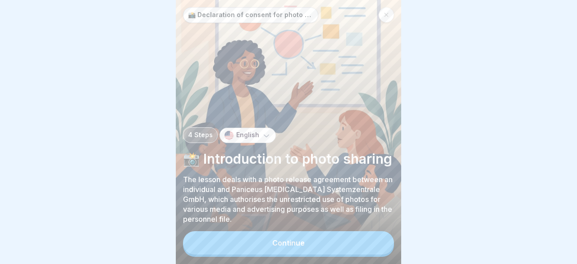
click at [328, 250] on button "Continue" at bounding box center [288, 243] width 211 height 23
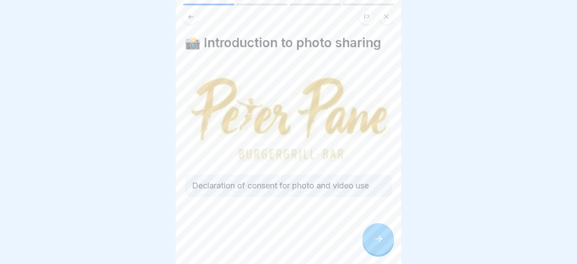
click at [378, 239] on icon at bounding box center [378, 239] width 11 height 11
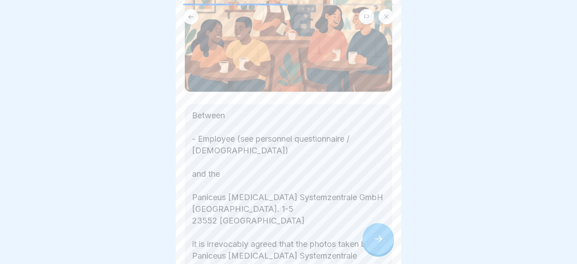
scroll to position [23, 0]
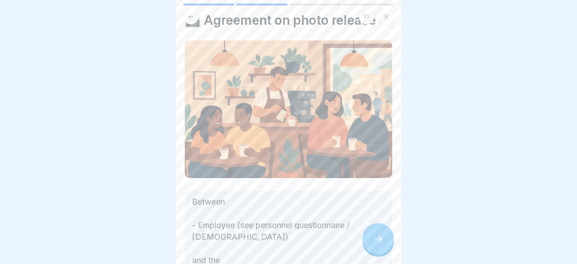
click at [398, 11] on div at bounding box center [288, 14] width 225 height 21
click at [400, 14] on div at bounding box center [288, 14] width 225 height 21
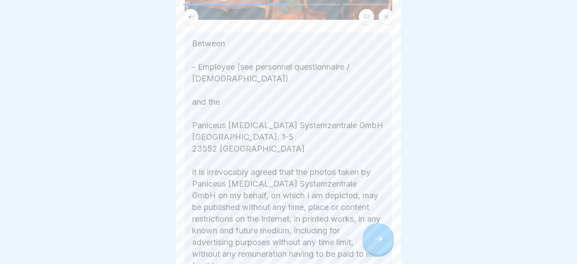
scroll to position [270, 0]
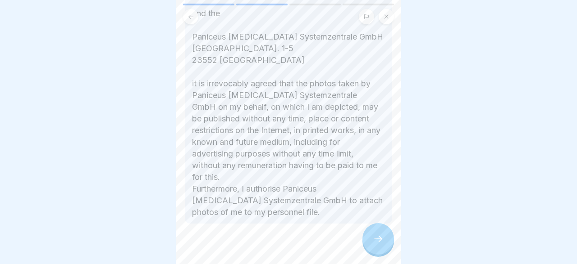
click at [398, 9] on div at bounding box center [288, 14] width 225 height 21
click at [395, 19] on div at bounding box center [288, 14] width 225 height 21
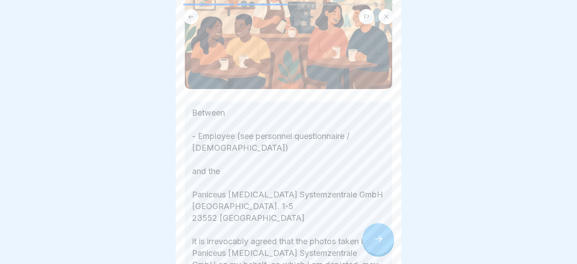
scroll to position [23, 0]
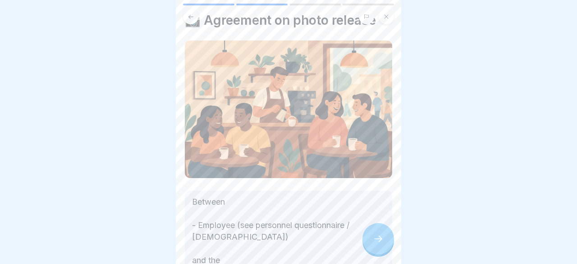
click at [399, 13] on div at bounding box center [288, 14] width 225 height 21
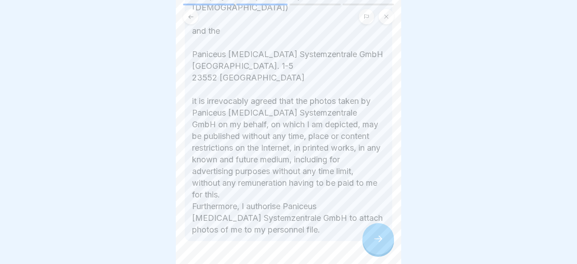
scroll to position [261, 0]
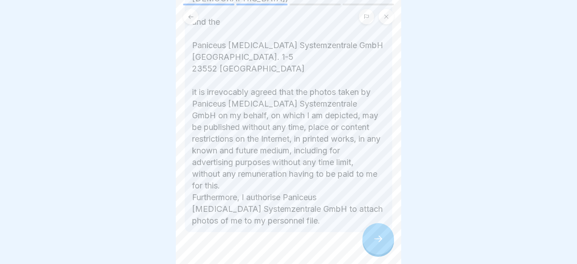
click at [381, 244] on icon at bounding box center [378, 239] width 11 height 11
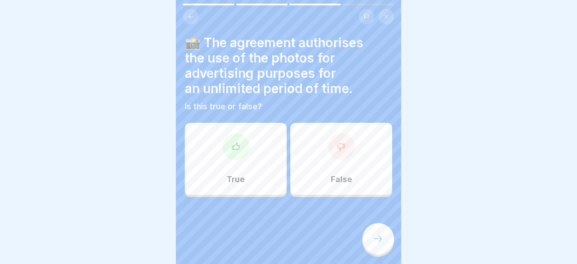
click at [232, 156] on div at bounding box center [235, 146] width 27 height 27
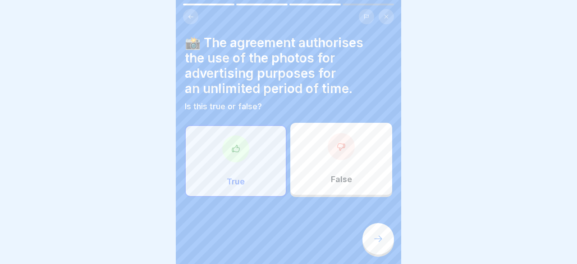
click at [383, 238] on icon at bounding box center [378, 239] width 11 height 11
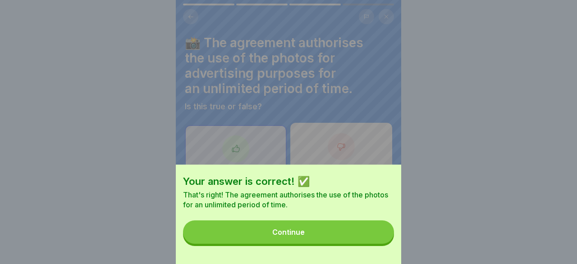
click at [355, 232] on button "Continue" at bounding box center [288, 232] width 211 height 23
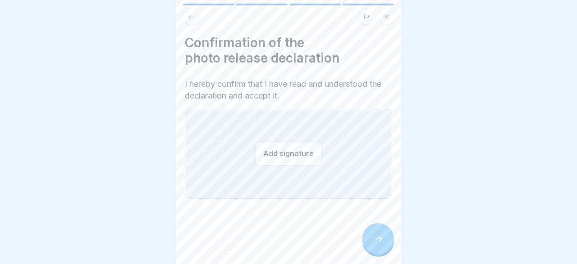
click at [283, 151] on button "Add signature" at bounding box center [288, 154] width 66 height 24
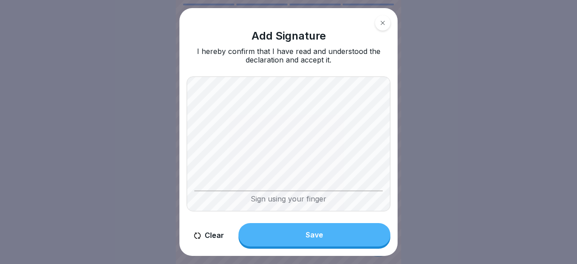
click at [212, 234] on button "Clear" at bounding box center [209, 236] width 45 height 26
click at [310, 228] on button "Save" at bounding box center [314, 234] width 152 height 23
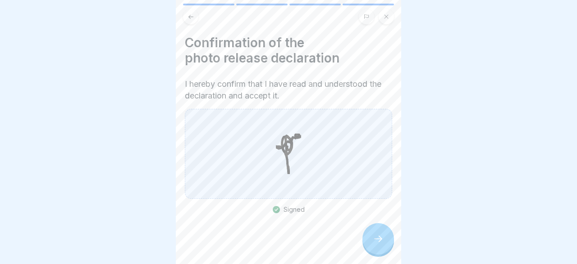
click at [385, 248] on div at bounding box center [378, 239] width 32 height 32
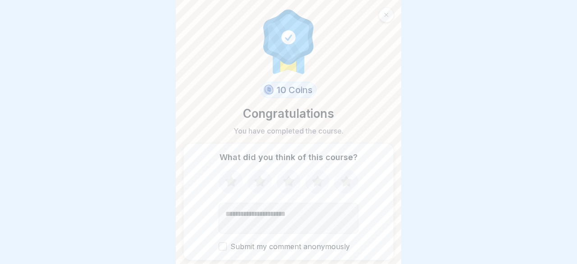
click at [349, 184] on icon at bounding box center [346, 181] width 12 height 11
click at [301, 209] on textarea "Add comment (optional)" at bounding box center [289, 218] width 140 height 31
type textarea "**********"
click at [224, 248] on button "Submit my comment anonymously" at bounding box center [223, 247] width 8 height 8
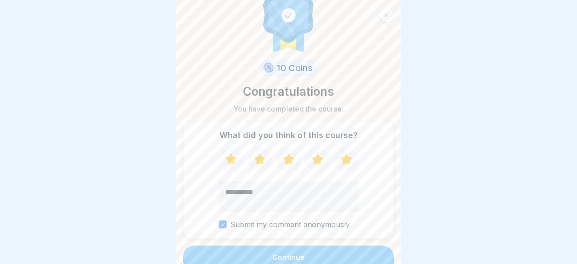
scroll to position [35, 0]
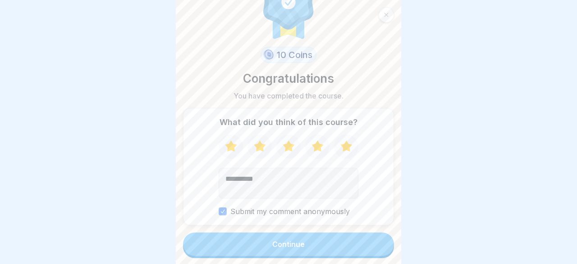
click at [354, 238] on button "Continue" at bounding box center [288, 244] width 211 height 23
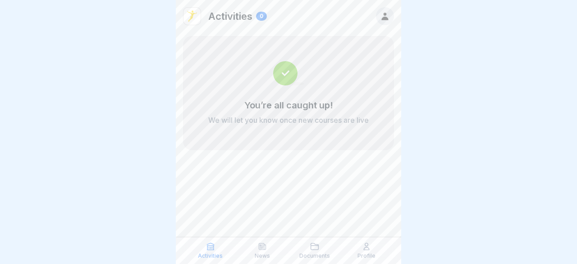
click at [381, 17] on icon at bounding box center [385, 16] width 10 height 10
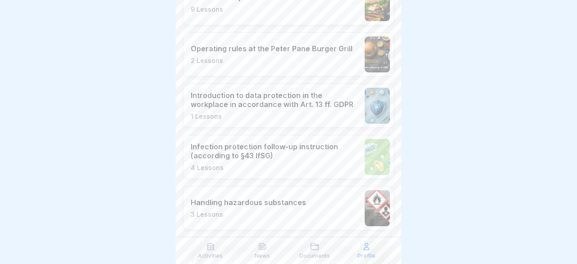
scroll to position [670, 0]
